Goal: Download file/media

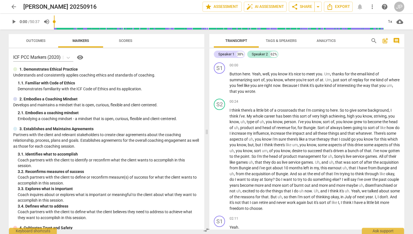
click at [16, 6] on span "arrow_back" at bounding box center [13, 6] width 7 height 7
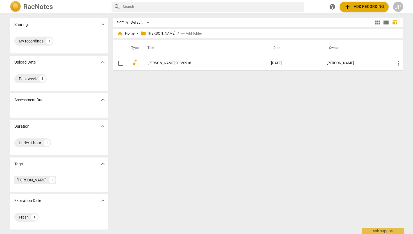
click at [130, 32] on span "home Home" at bounding box center [125, 34] width 17 height 6
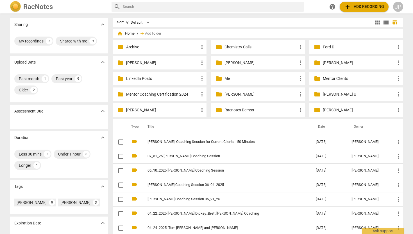
click at [236, 62] on p "[PERSON_NAME]" at bounding box center [261, 63] width 73 height 6
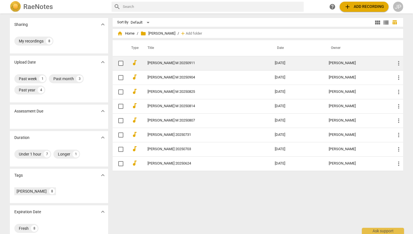
click at [188, 62] on link "[PERSON_NAME] M 20250911" at bounding box center [201, 63] width 107 height 4
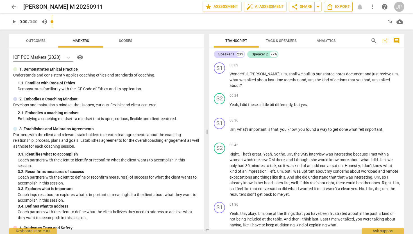
click at [336, 7] on span "Export" at bounding box center [339, 6] width 24 height 7
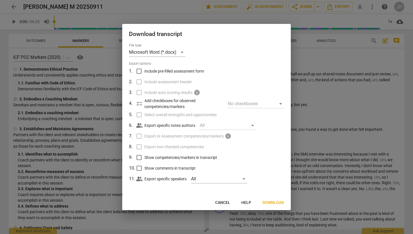
click at [274, 201] on span "Download" at bounding box center [274, 203] width 22 height 6
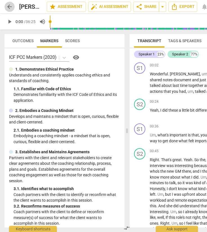
click at [8, 8] on span "arrow_back" at bounding box center [9, 6] width 7 height 7
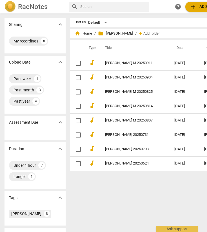
click at [86, 31] on span "home Home" at bounding box center [83, 34] width 17 height 6
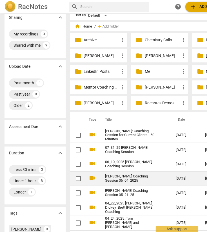
scroll to position [8, 0]
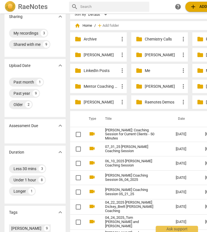
click at [92, 103] on p "[PERSON_NAME]" at bounding box center [101, 102] width 35 height 6
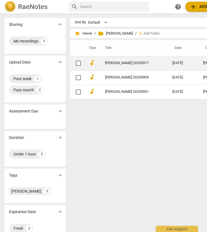
click at [118, 62] on link "[PERSON_NAME] 20250917" at bounding box center [128, 63] width 47 height 4
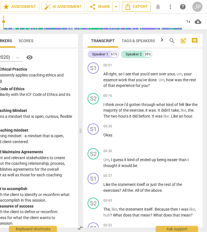
click at [135, 6] on span "Export" at bounding box center [136, 6] width 24 height 7
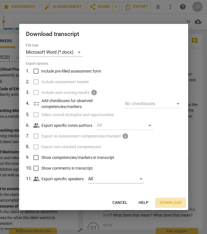
click at [168, 201] on span "Download" at bounding box center [170, 203] width 22 height 6
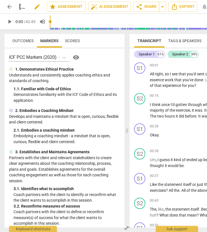
click at [26, 5] on h2 "[PERSON_NAME] 20250917" at bounding box center [23, 6] width 8 height 7
click at [35, 7] on span "edit" at bounding box center [37, 6] width 7 height 7
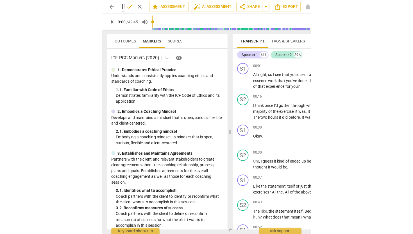
scroll to position [0, 50]
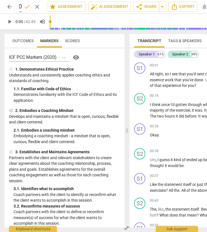
click at [12, 4] on span "arrow_back" at bounding box center [9, 6] width 7 height 7
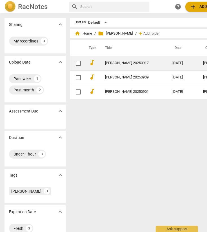
click at [156, 62] on td "[PERSON_NAME] 20250917" at bounding box center [132, 63] width 69 height 14
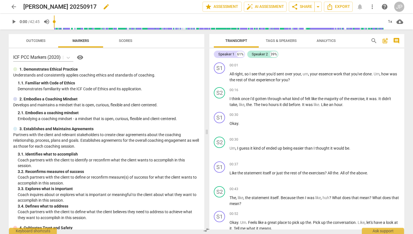
click at [103, 9] on span "edit" at bounding box center [106, 6] width 7 height 7
type input "[PERSON_NAME] 20250916"
